Goal: Check status: Check status

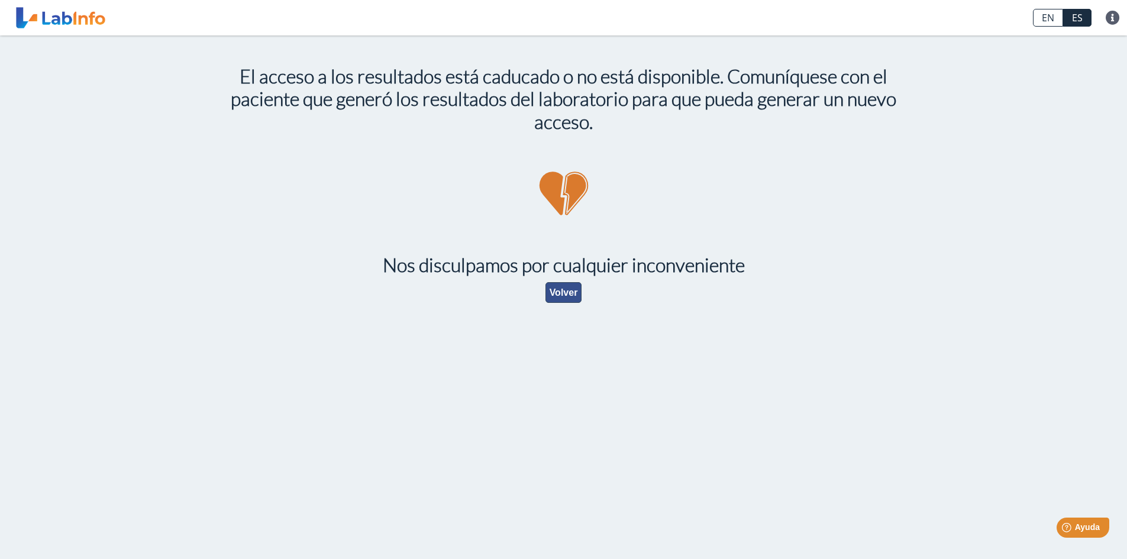
click at [559, 298] on button "Volver" at bounding box center [564, 292] width 37 height 21
